Goal: Transaction & Acquisition: Purchase product/service

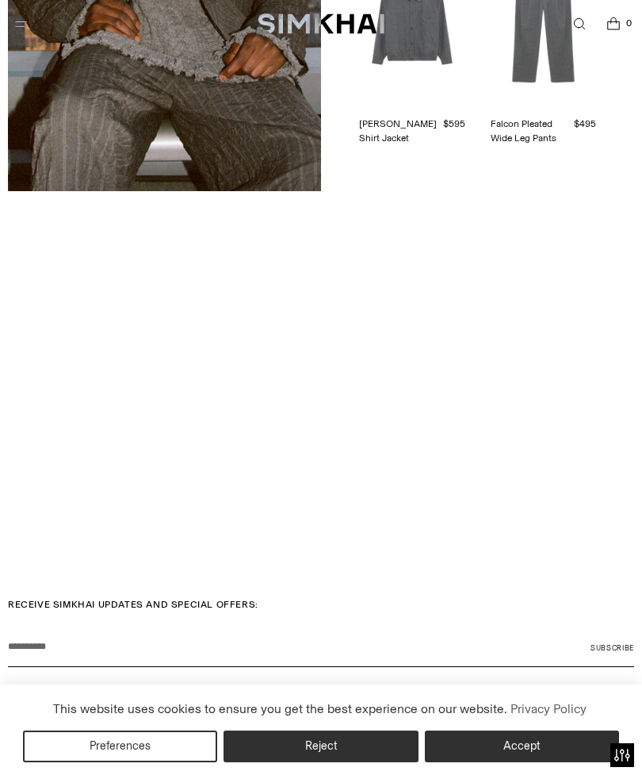
scroll to position [3018, 0]
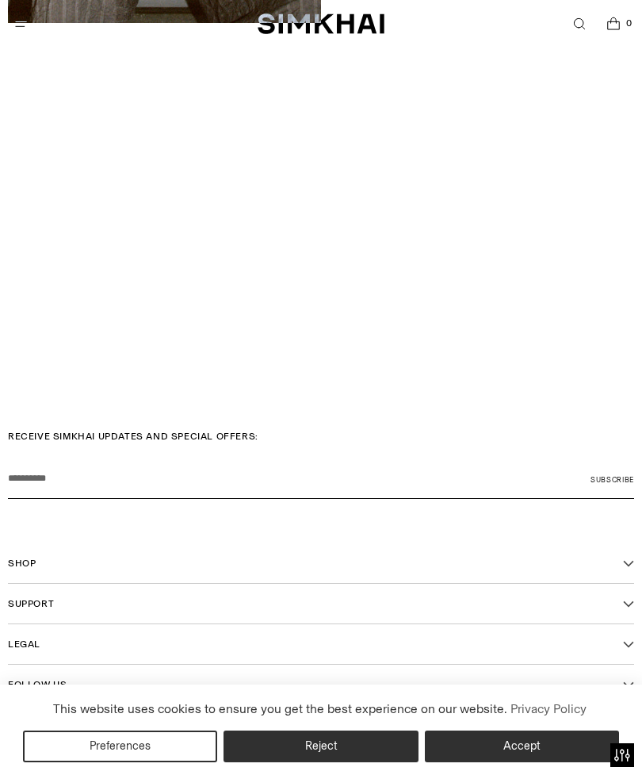
click at [632, 558] on icon "Open Shop footer navigation" at bounding box center [628, 563] width 11 height 11
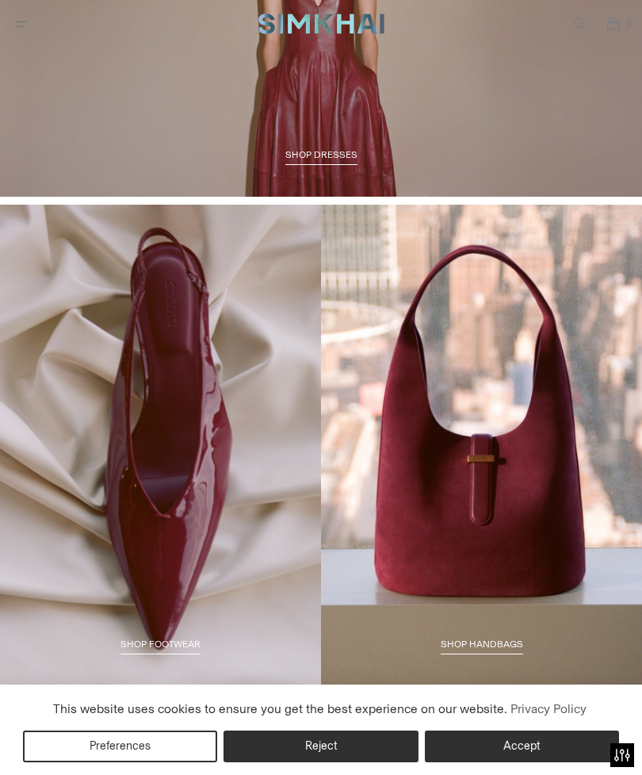
scroll to position [1837, 0]
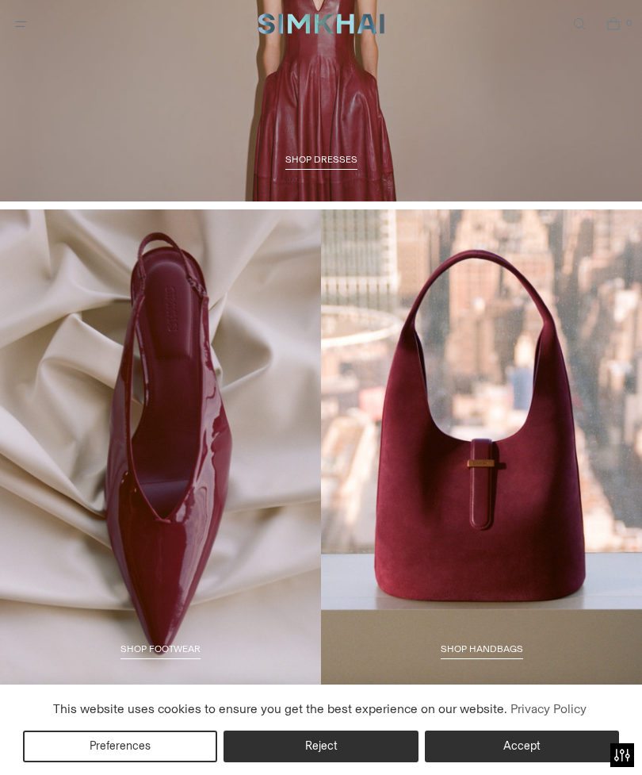
click at [341, 167] on link "SHOP DRESSES" at bounding box center [322, 162] width 72 height 16
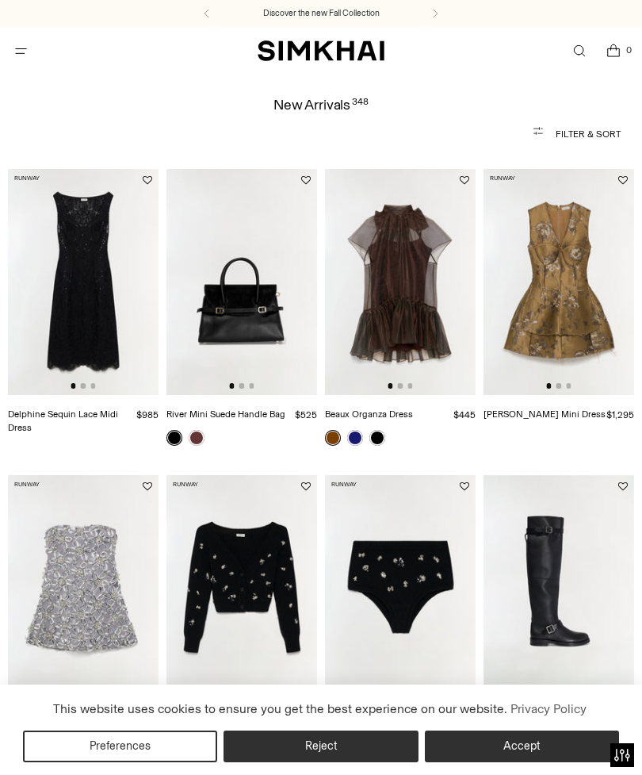
click at [581, 52] on link "Open search modal" at bounding box center [579, 51] width 33 height 33
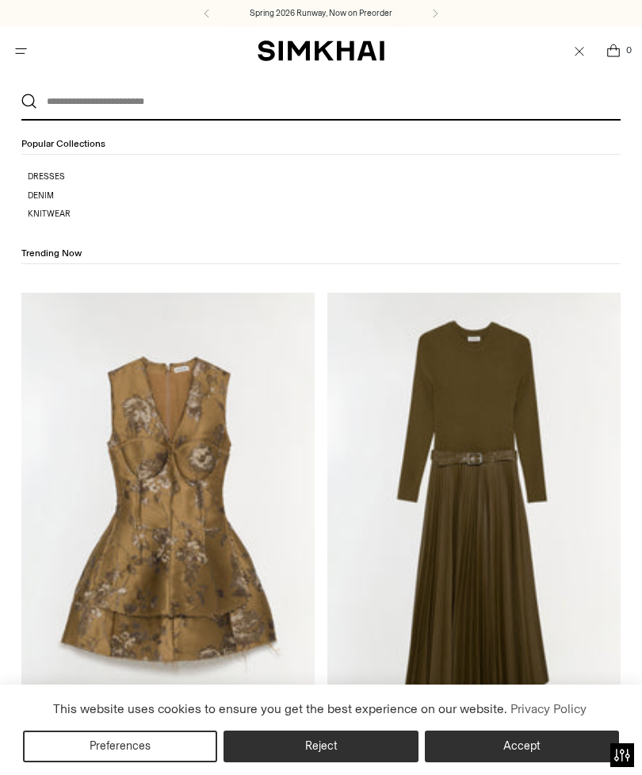
click at [160, 108] on input "text" at bounding box center [318, 101] width 562 height 35
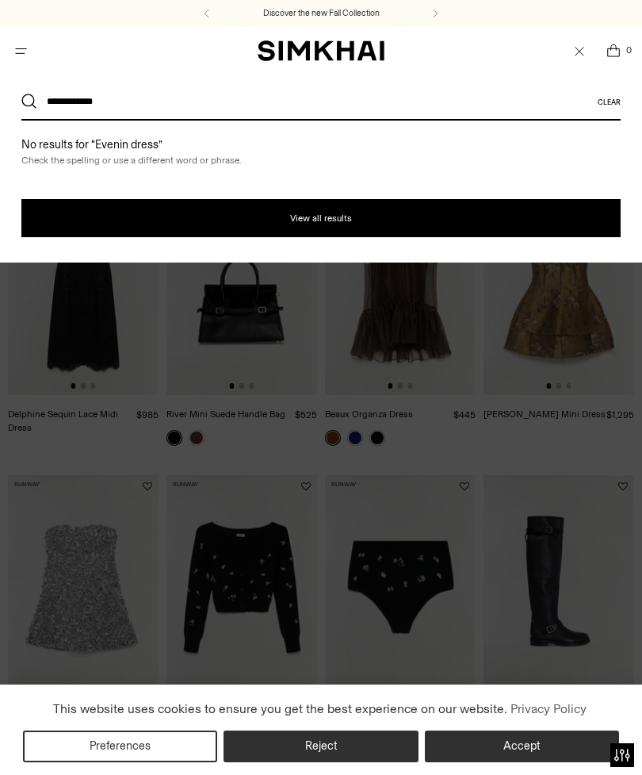
type input "**********"
click at [29, 102] on button "Search" at bounding box center [29, 102] width 16 height 16
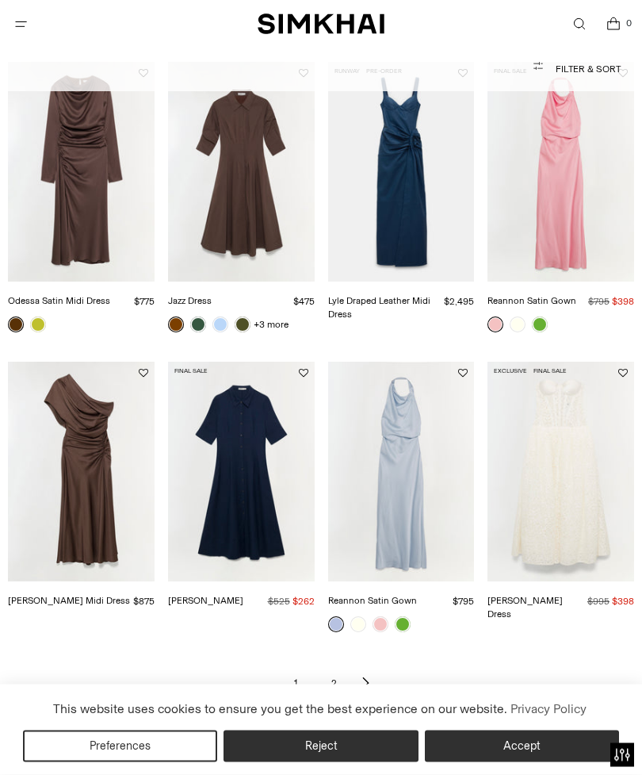
scroll to position [834, 0]
click at [339, 676] on link "2" at bounding box center [334, 683] width 32 height 32
